Goal: Transaction & Acquisition: Purchase product/service

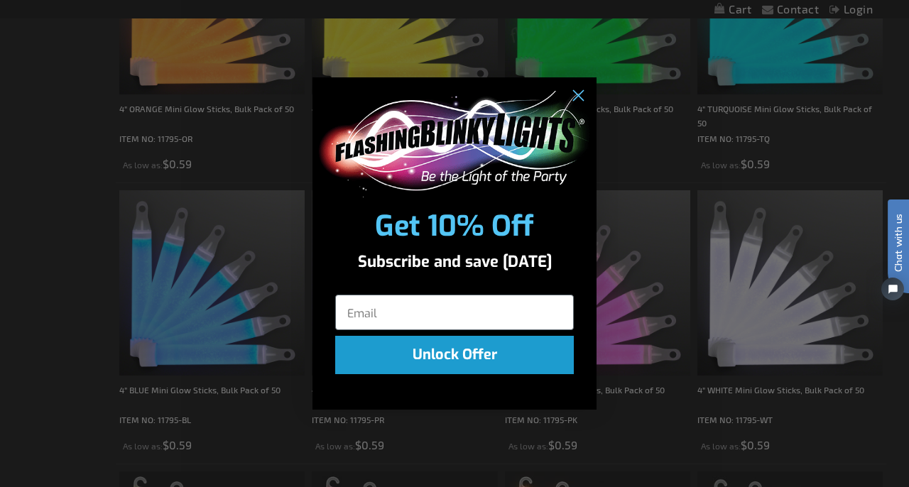
scroll to position [668, 0]
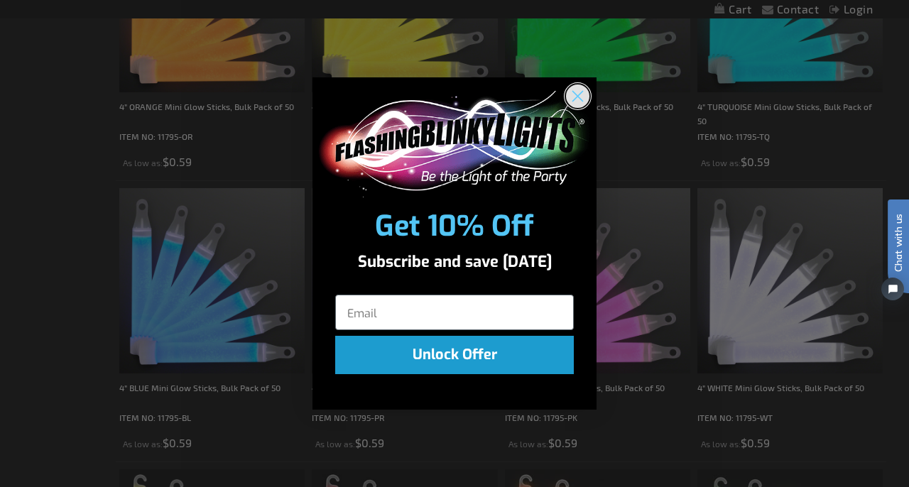
click at [572, 92] on circle "Close dialog" at bounding box center [577, 95] width 23 height 23
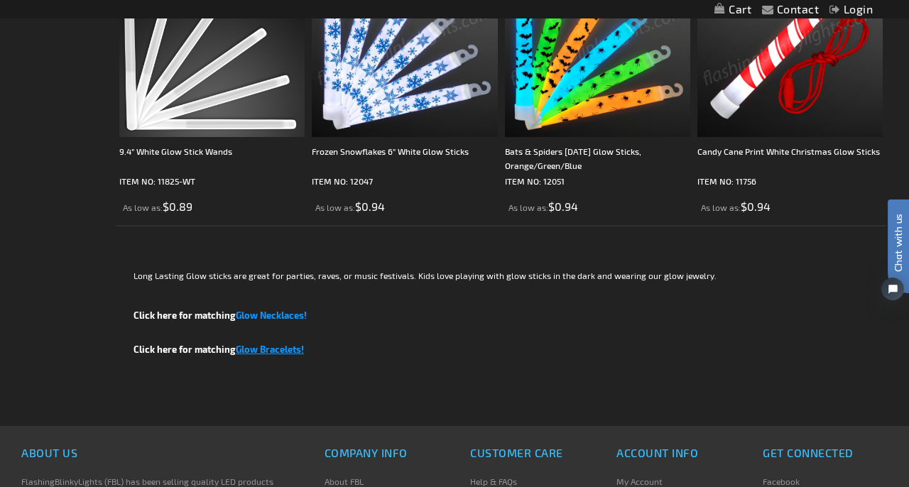
scroll to position [0, 0]
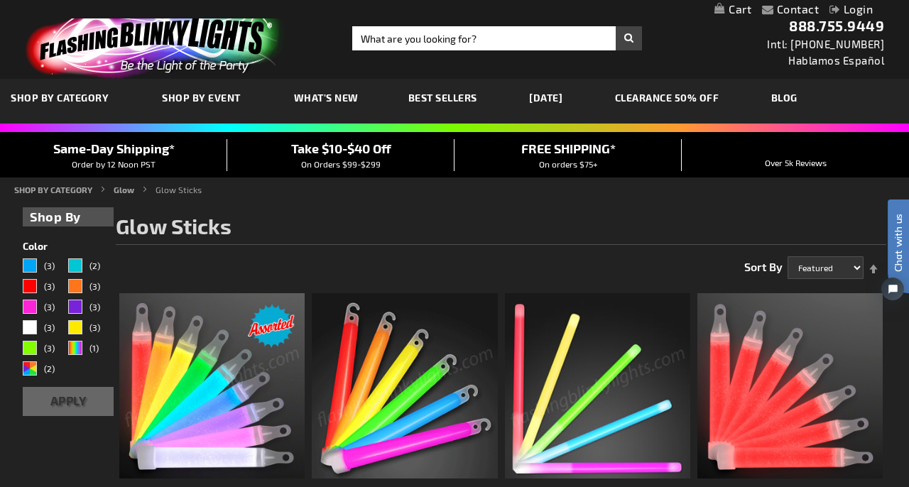
click at [336, 94] on span "What's New" at bounding box center [326, 98] width 65 height 12
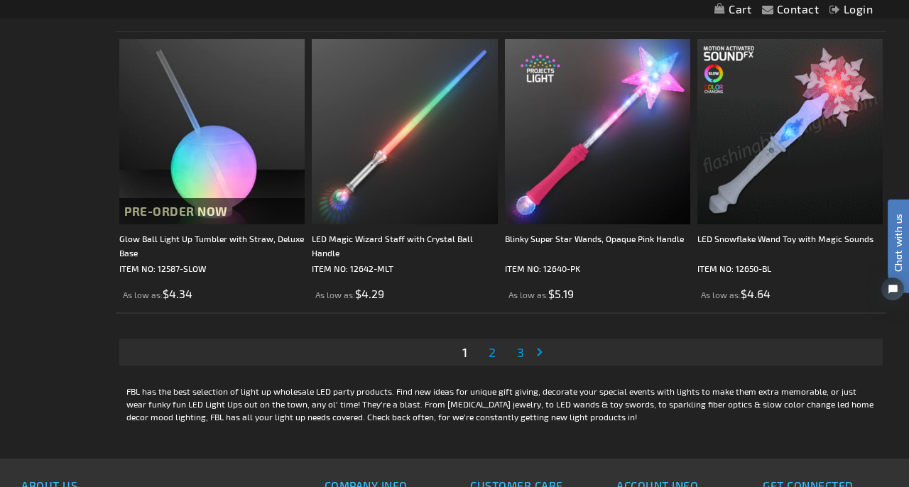
scroll to position [4195, 0]
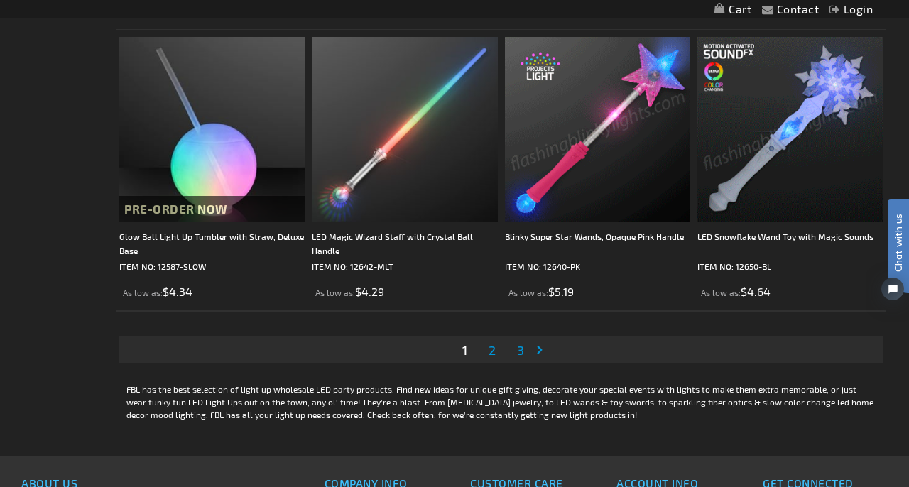
click at [494, 355] on link "Page 2" at bounding box center [492, 349] width 13 height 21
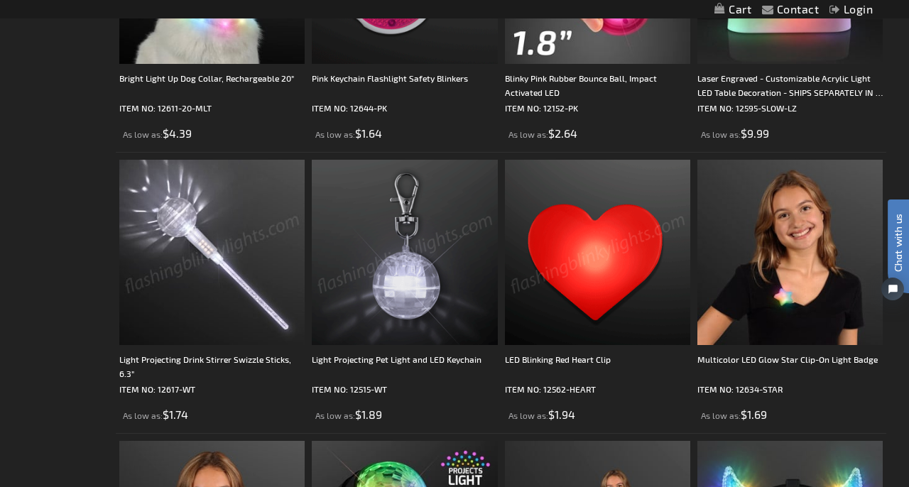
scroll to position [691, 0]
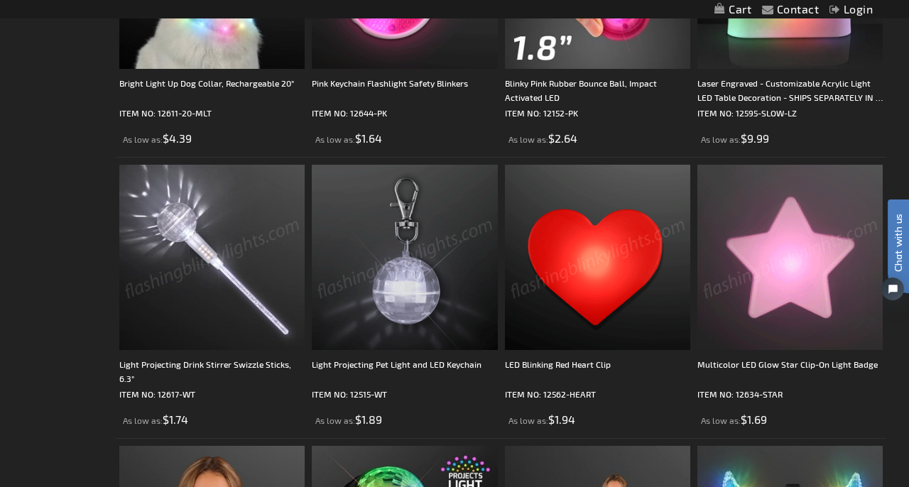
click at [837, 317] on img at bounding box center [789, 257] width 185 height 185
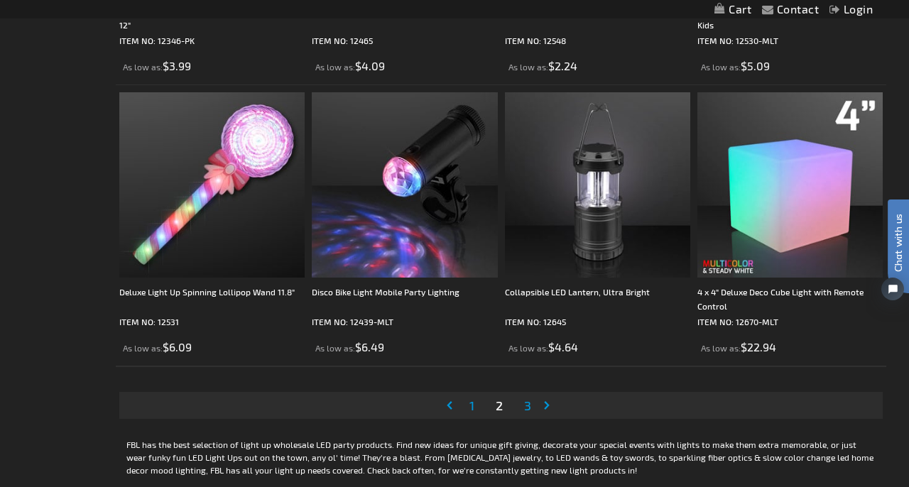
scroll to position [4140, 0]
